Goal: Register for event/course

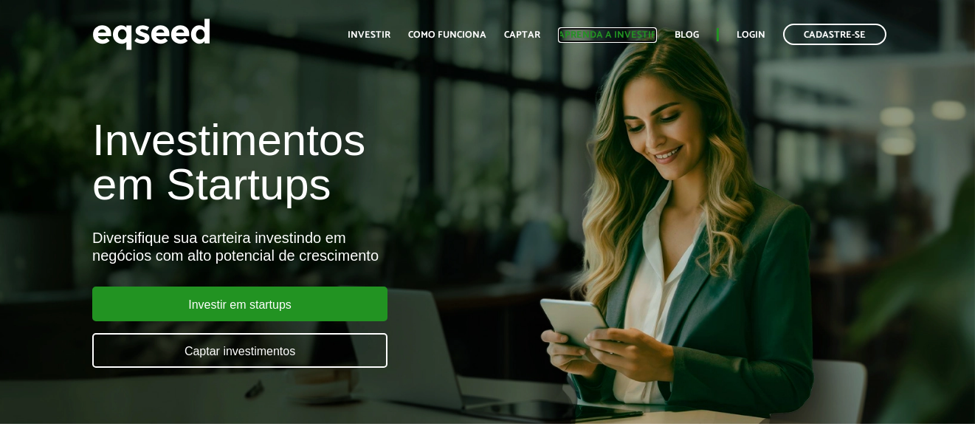
click at [600, 32] on link "Aprenda a investir" at bounding box center [607, 35] width 99 height 10
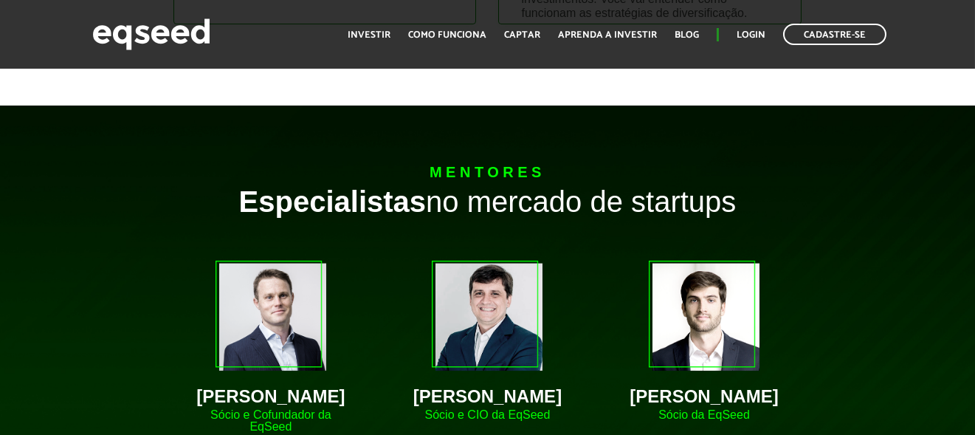
scroll to position [1181, 0]
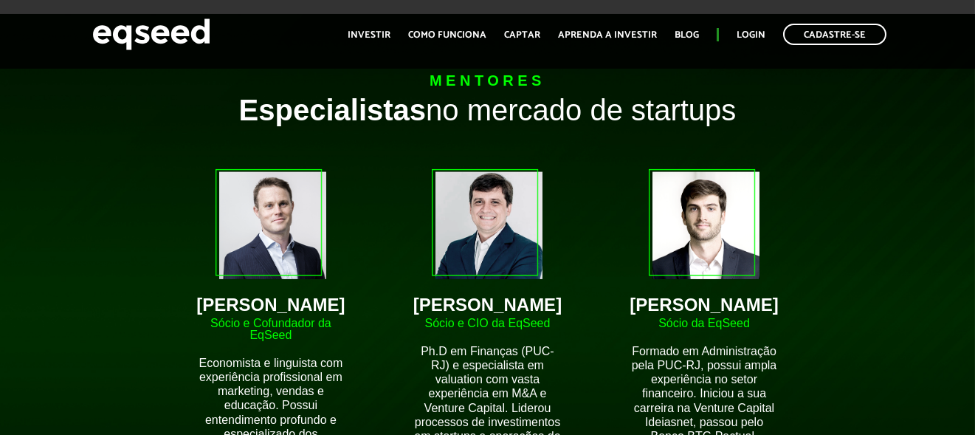
drag, startPoint x: 208, startPoint y: 299, endPoint x: 337, endPoint y: 297, distance: 129.2
click at [337, 297] on div "Brian Begnoche" at bounding box center [271, 305] width 151 height 18
copy div "Brian Begnoche"
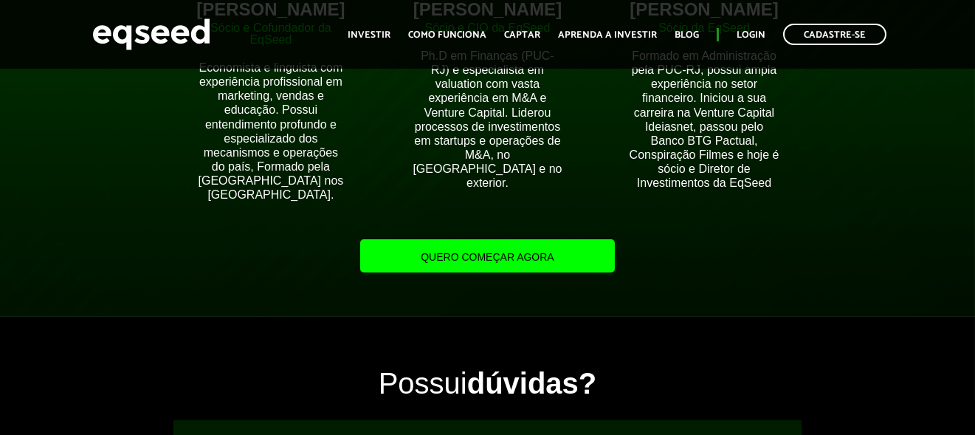
scroll to position [1624, 0]
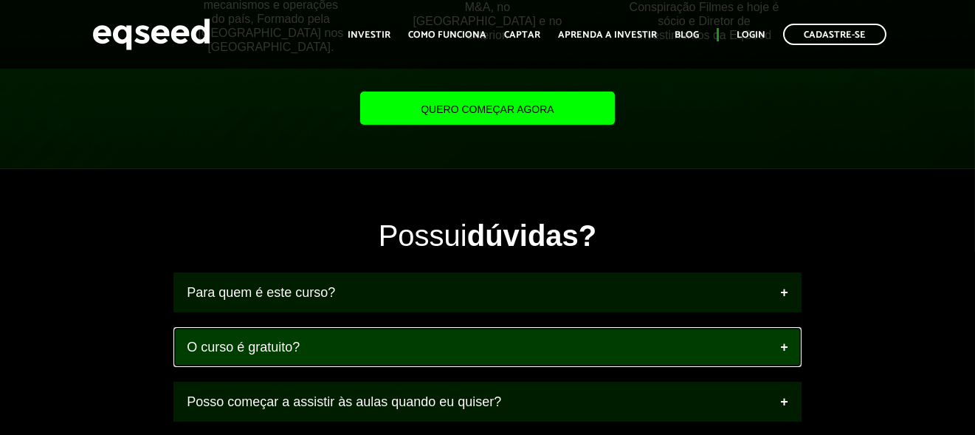
click at [329, 348] on link "O curso é gratuito?" at bounding box center [488, 347] width 628 height 40
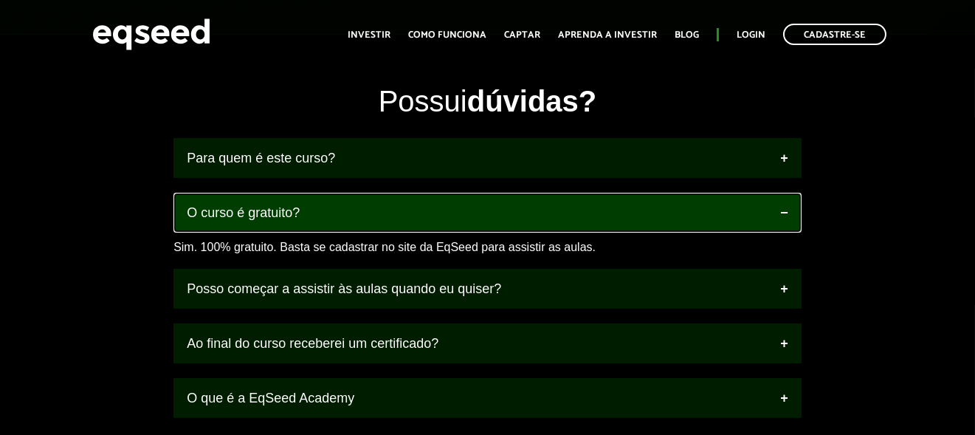
scroll to position [1772, 0]
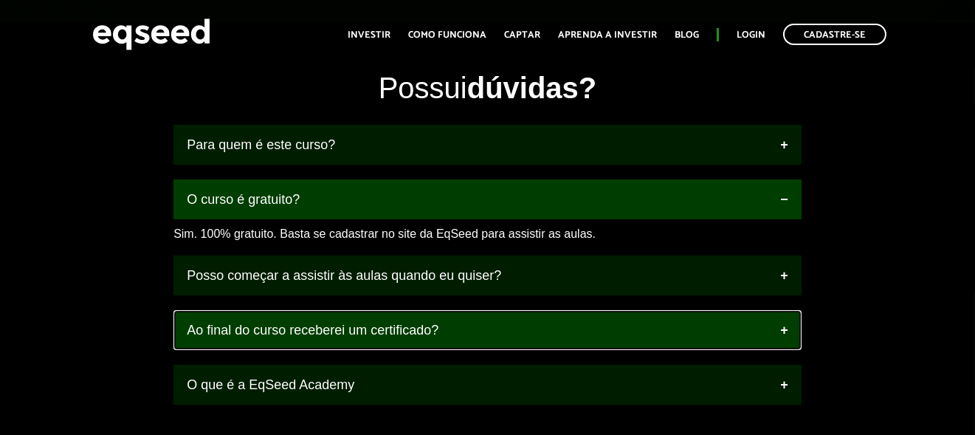
click at [329, 342] on link "Ao final do curso receberei um certificado?" at bounding box center [488, 330] width 628 height 40
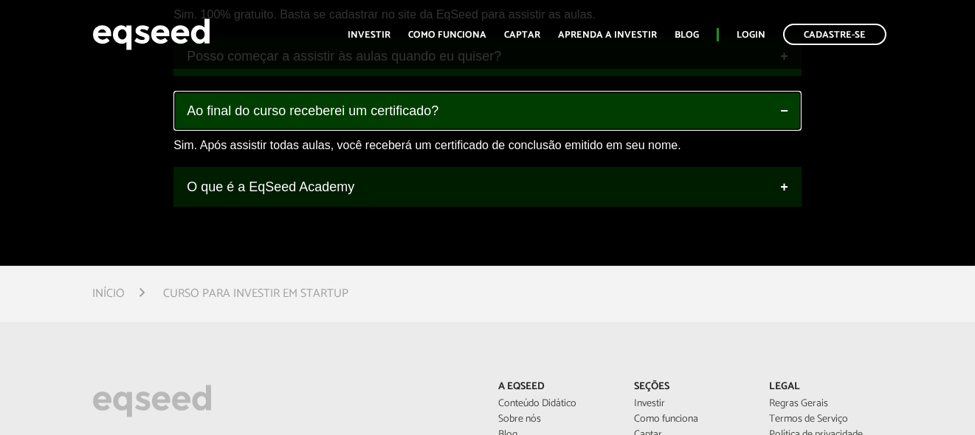
scroll to position [1993, 0]
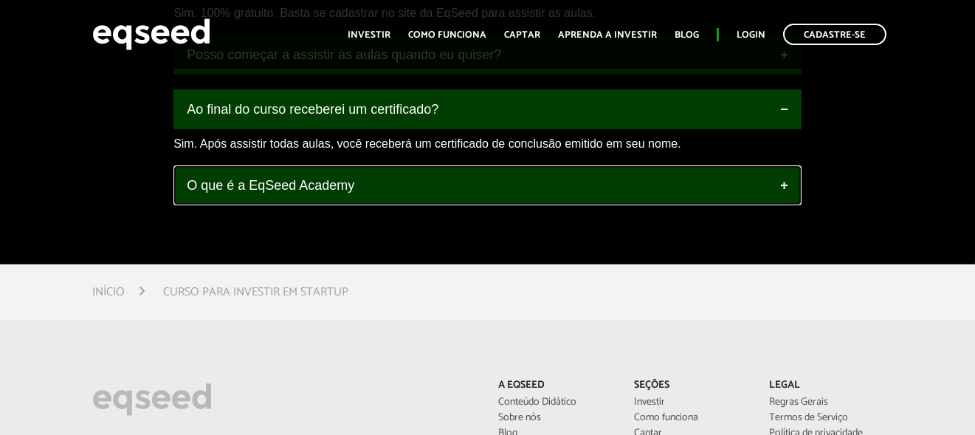
click at [308, 192] on link "O que é a EqSeed Academy" at bounding box center [488, 185] width 628 height 40
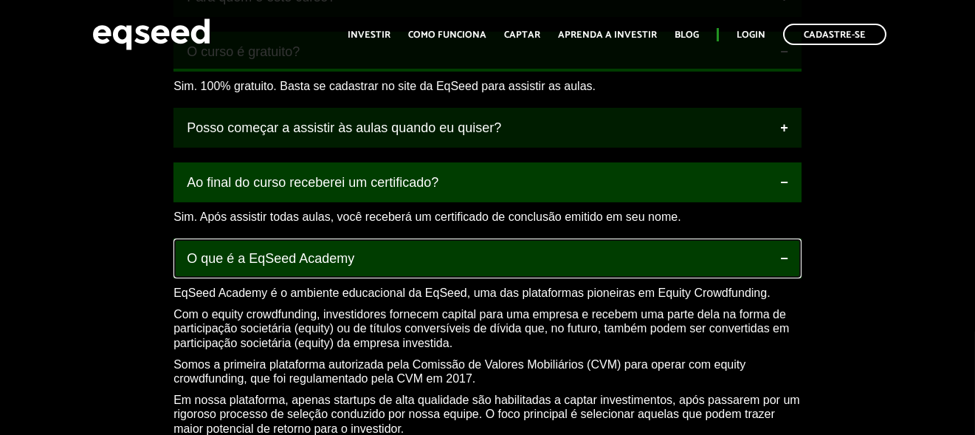
scroll to position [1551, 0]
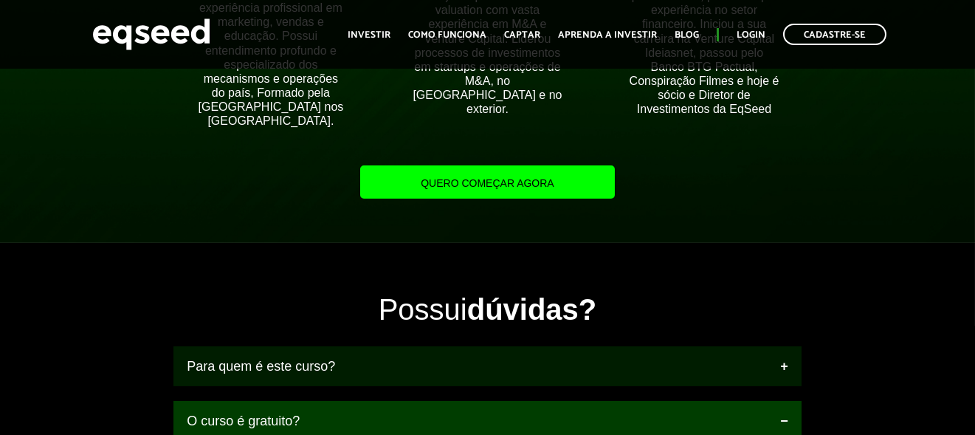
click at [420, 194] on link "Quero começar agora" at bounding box center [487, 181] width 254 height 33
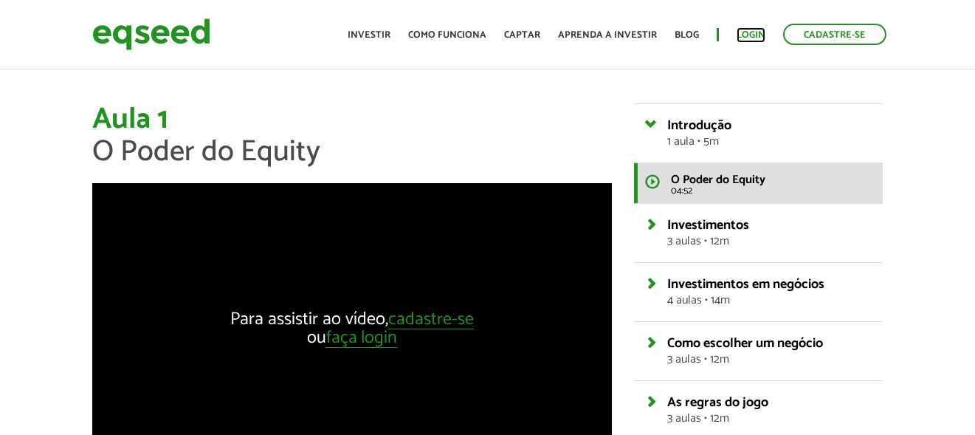
click at [746, 38] on link "Login" at bounding box center [751, 35] width 29 height 10
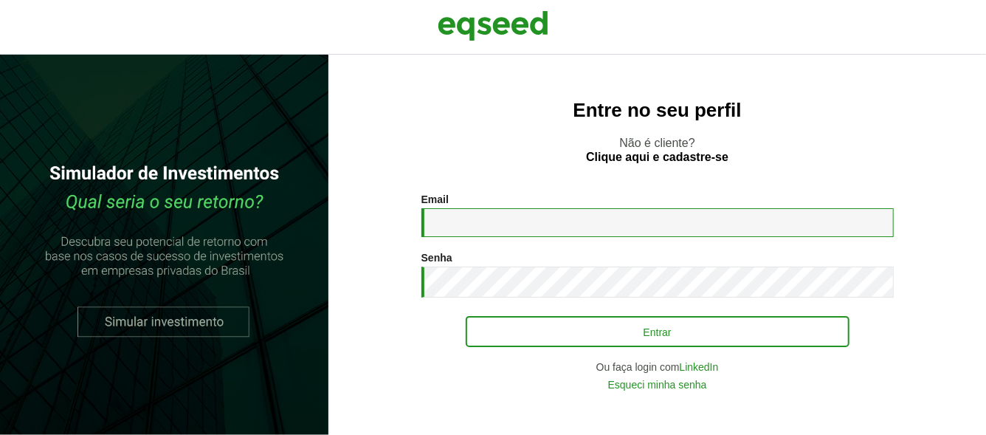
type input "**********"
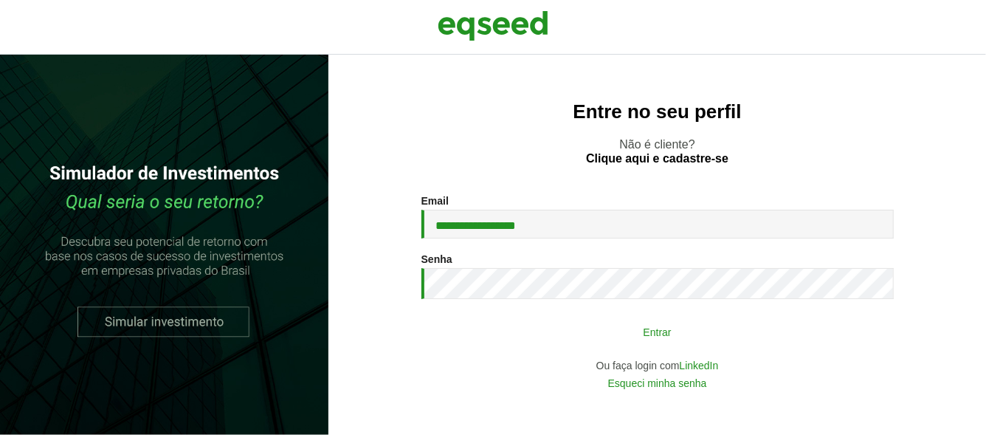
click at [661, 337] on button "Entrar" at bounding box center [658, 331] width 384 height 28
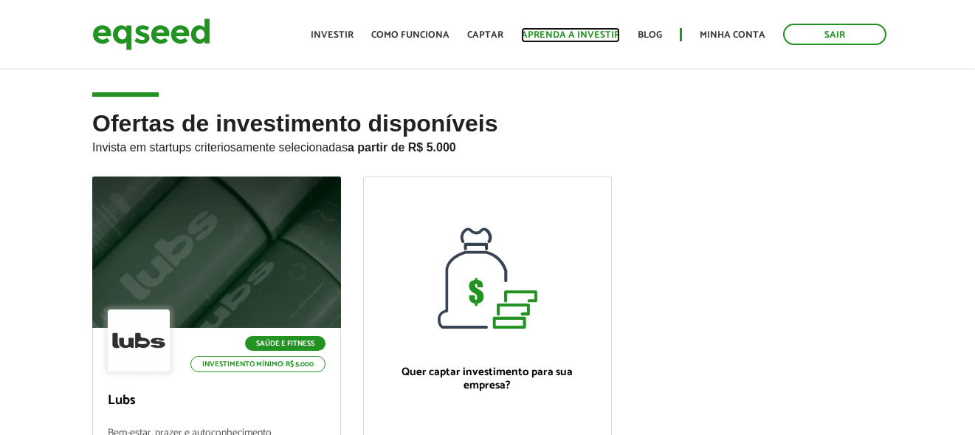
click at [557, 35] on link "Aprenda a investir" at bounding box center [570, 35] width 99 height 10
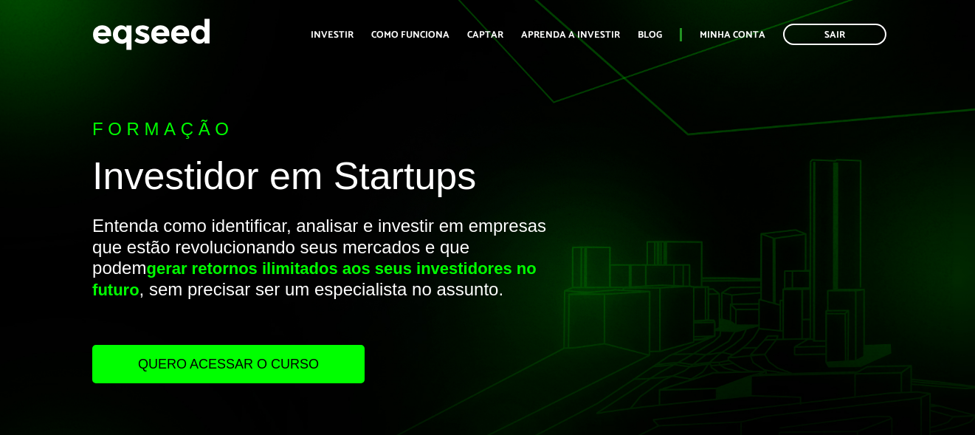
click at [205, 365] on link "Quero acessar o curso" at bounding box center [228, 364] width 272 height 38
